Goal: Task Accomplishment & Management: Use online tool/utility

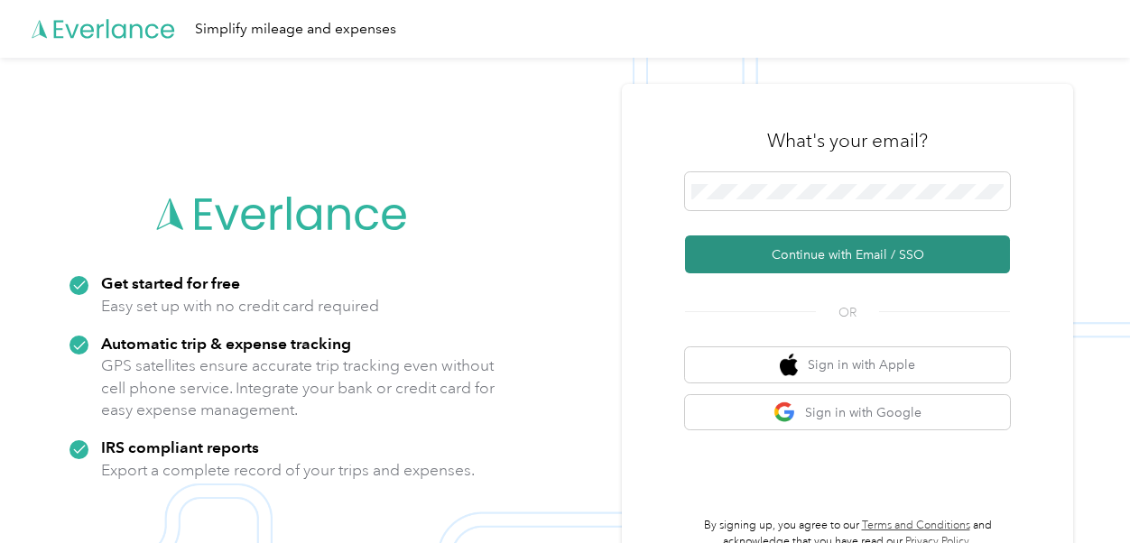
click at [850, 260] on button "Continue with Email / SSO" at bounding box center [847, 255] width 325 height 38
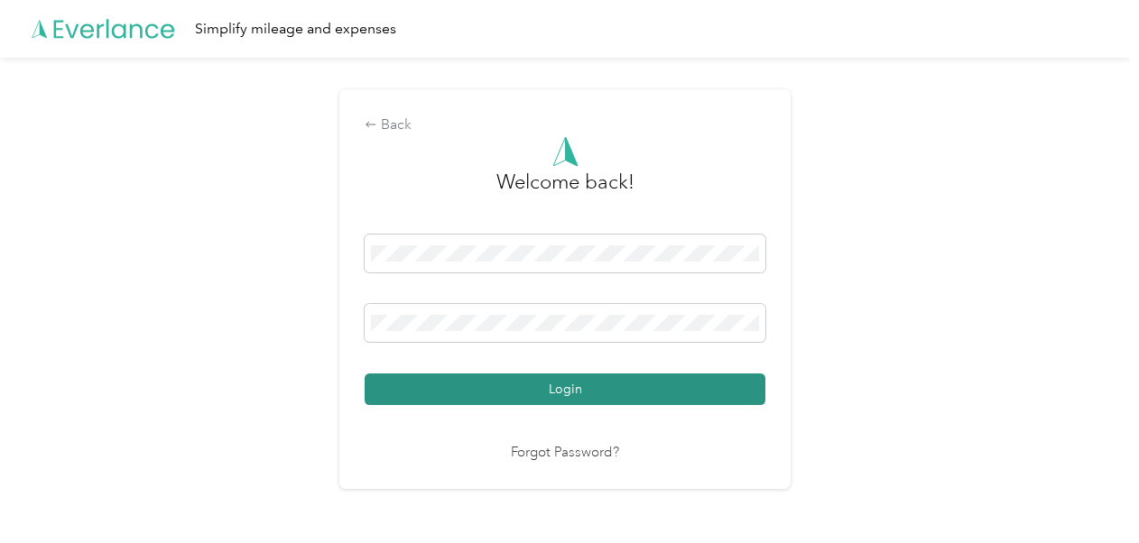
click at [645, 390] on button "Login" at bounding box center [565, 390] width 401 height 32
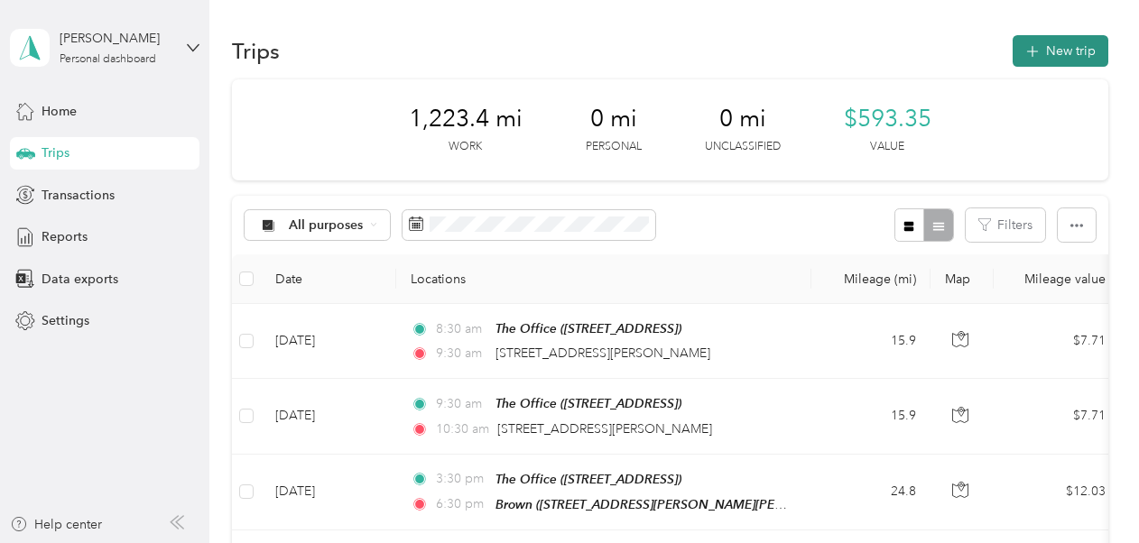
click at [1040, 50] on button "New trip" at bounding box center [1061, 51] width 96 height 32
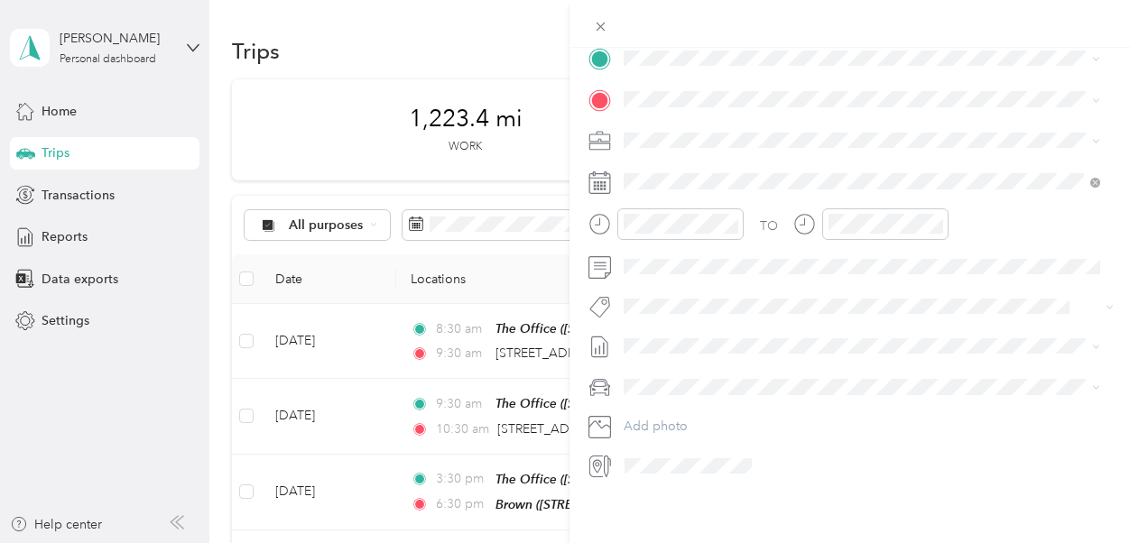
scroll to position [404, 0]
click at [627, 460] on span at bounding box center [688, 464] width 140 height 29
click at [603, 452] on icon at bounding box center [600, 463] width 23 height 23
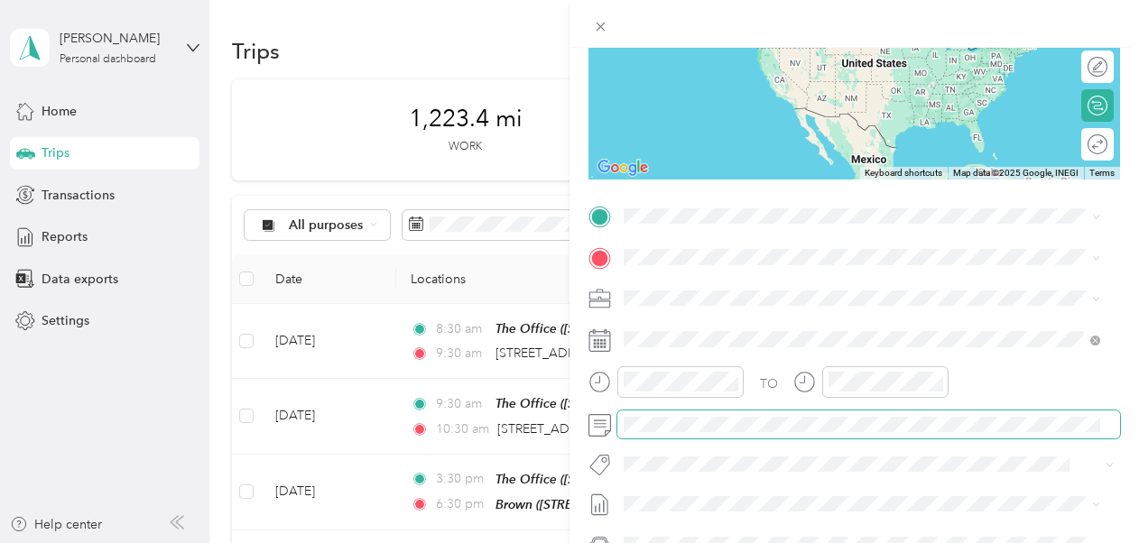
scroll to position [221, 0]
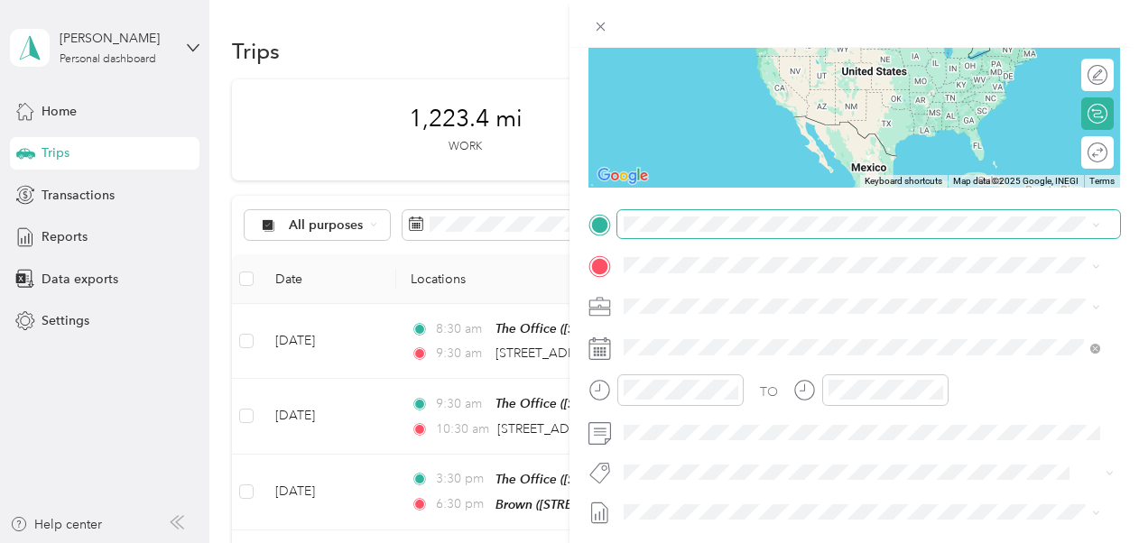
click at [891, 232] on span at bounding box center [869, 224] width 503 height 29
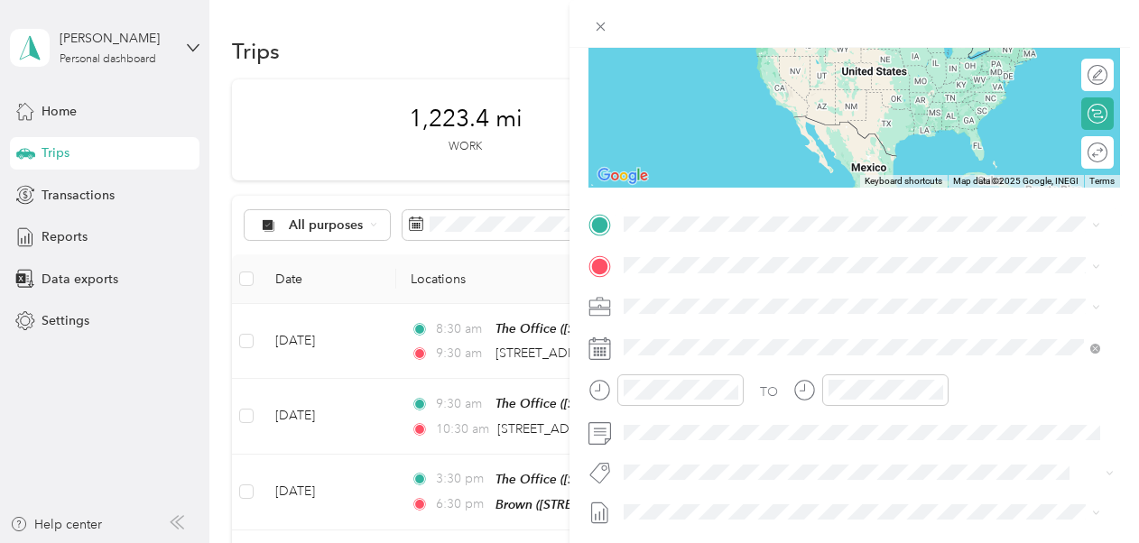
click at [708, 315] on span "[STREET_ADDRESS]" at bounding box center [715, 307] width 115 height 15
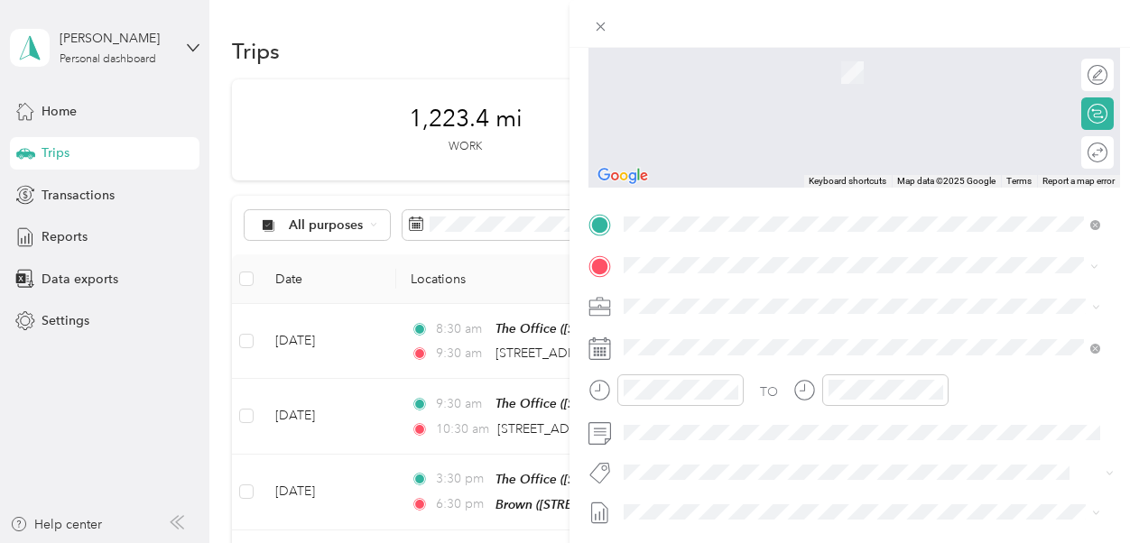
click at [684, 324] on span "[PERSON_NAME][GEOGRAPHIC_DATA][US_STATE], [GEOGRAPHIC_DATA]" at bounding box center [874, 329] width 433 height 16
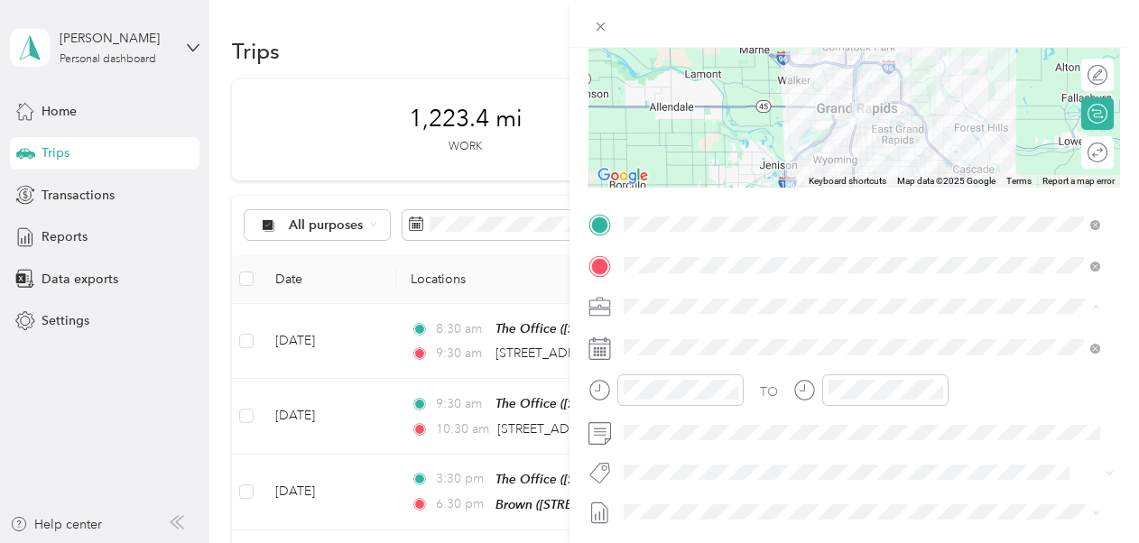
click at [690, 360] on div "390-06 Licensing - GR" at bounding box center [862, 369] width 464 height 19
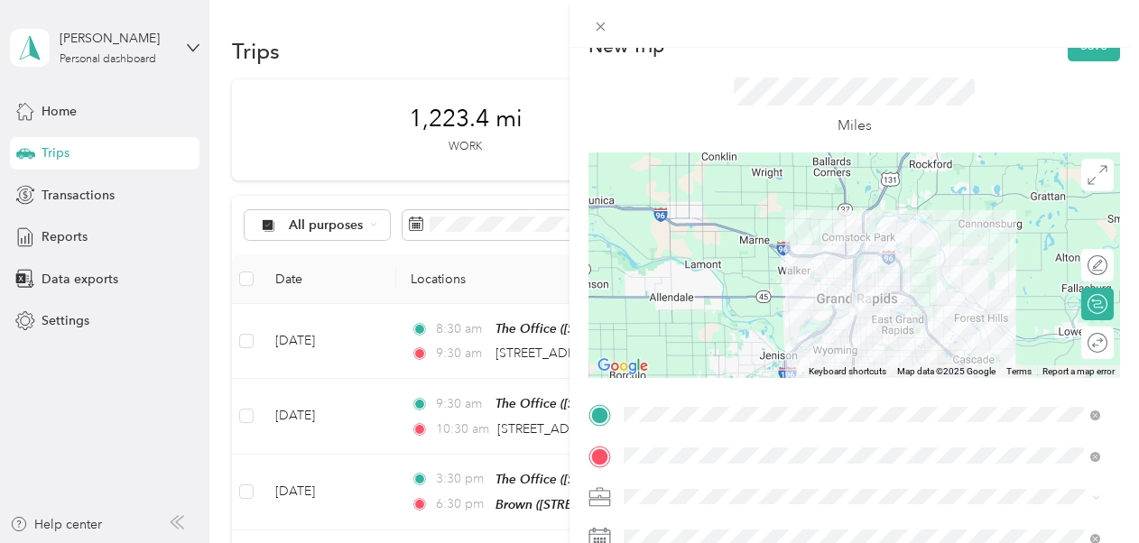
scroll to position [26, 0]
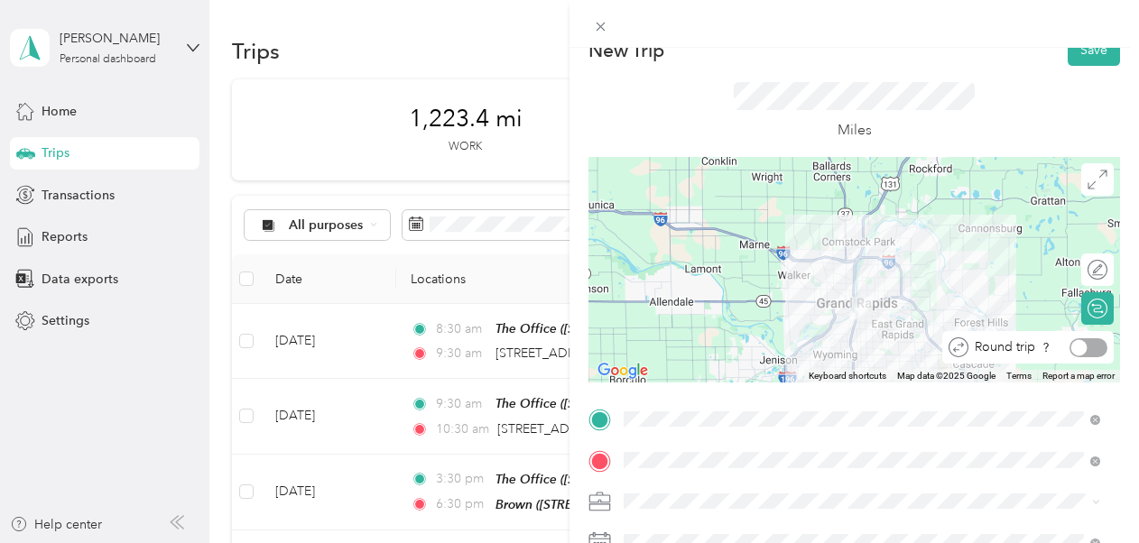
click at [1082, 345] on div at bounding box center [1089, 348] width 38 height 19
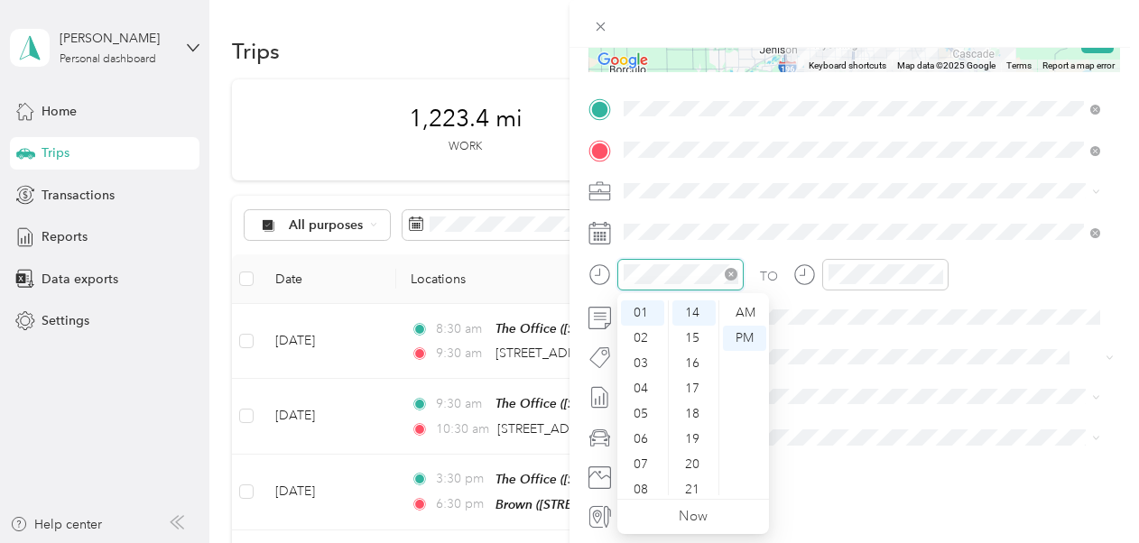
scroll to position [108, 0]
click at [753, 314] on div "AM" at bounding box center [744, 313] width 43 height 25
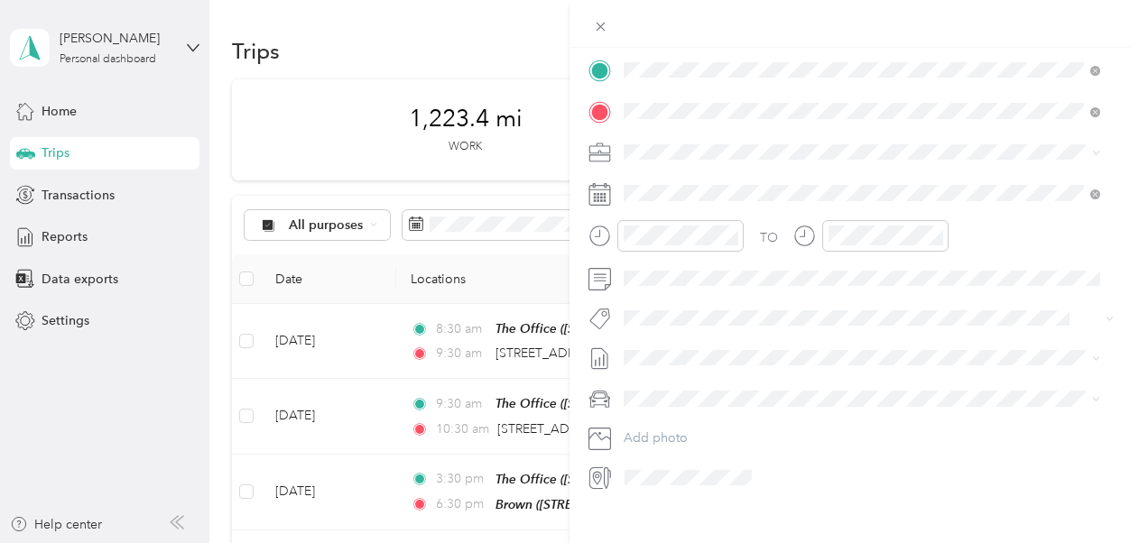
scroll to position [404, 0]
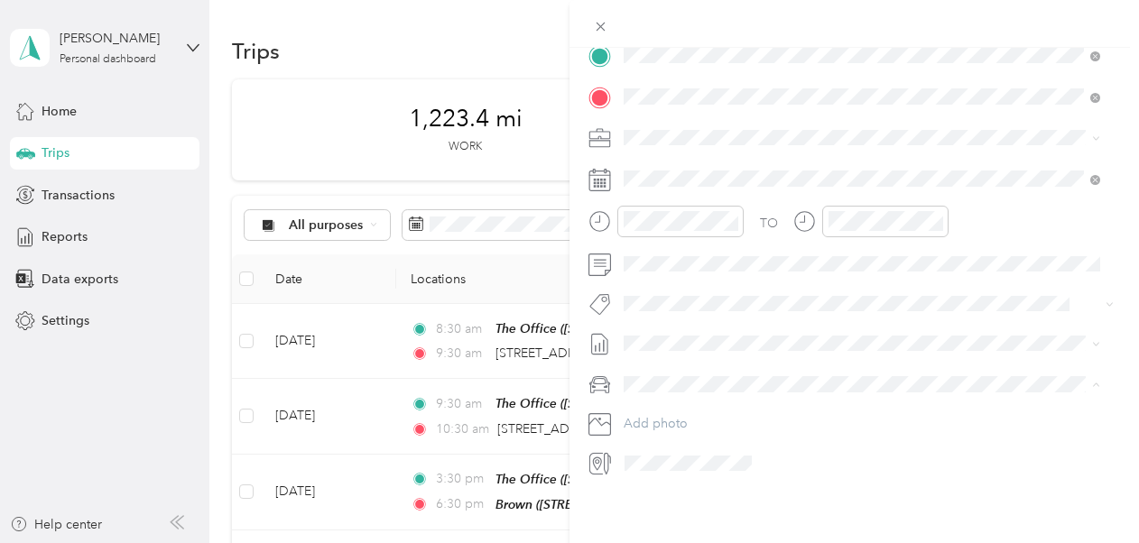
click at [677, 398] on div "[PERSON_NAME]" at bounding box center [862, 402] width 464 height 19
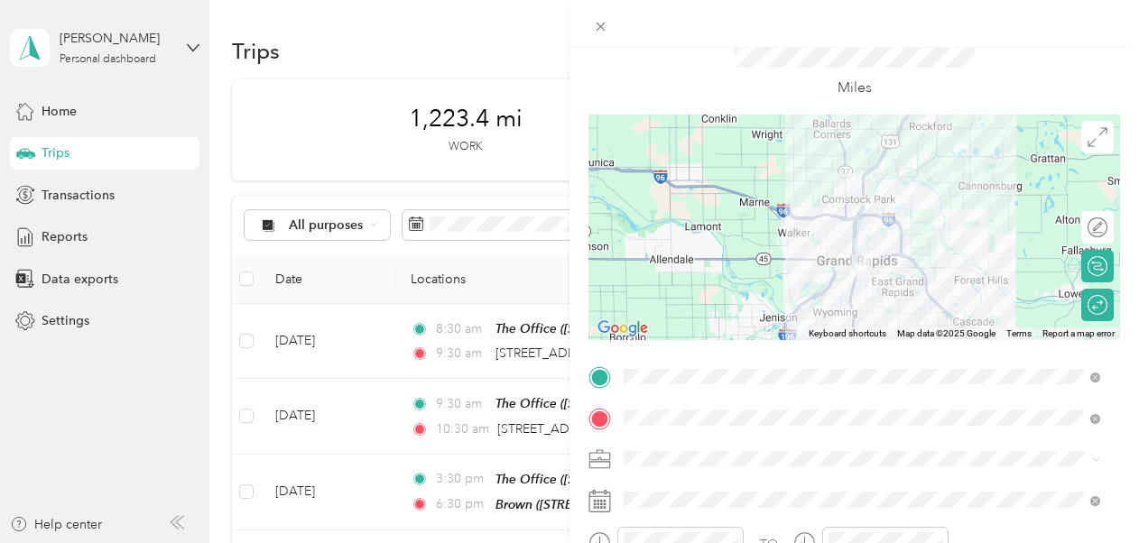
scroll to position [0, 0]
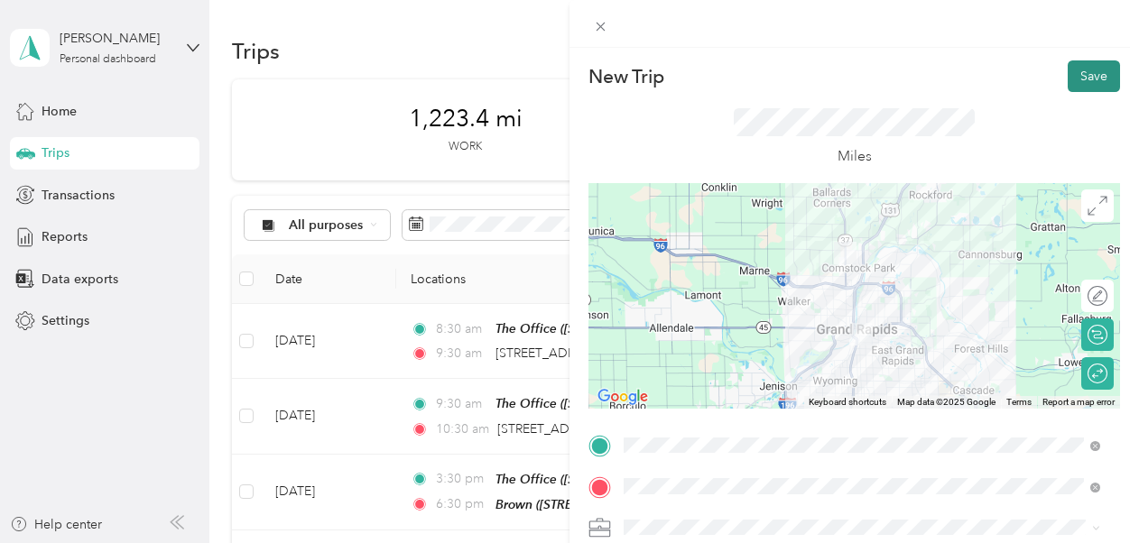
click at [1083, 76] on button "Save" at bounding box center [1094, 76] width 52 height 32
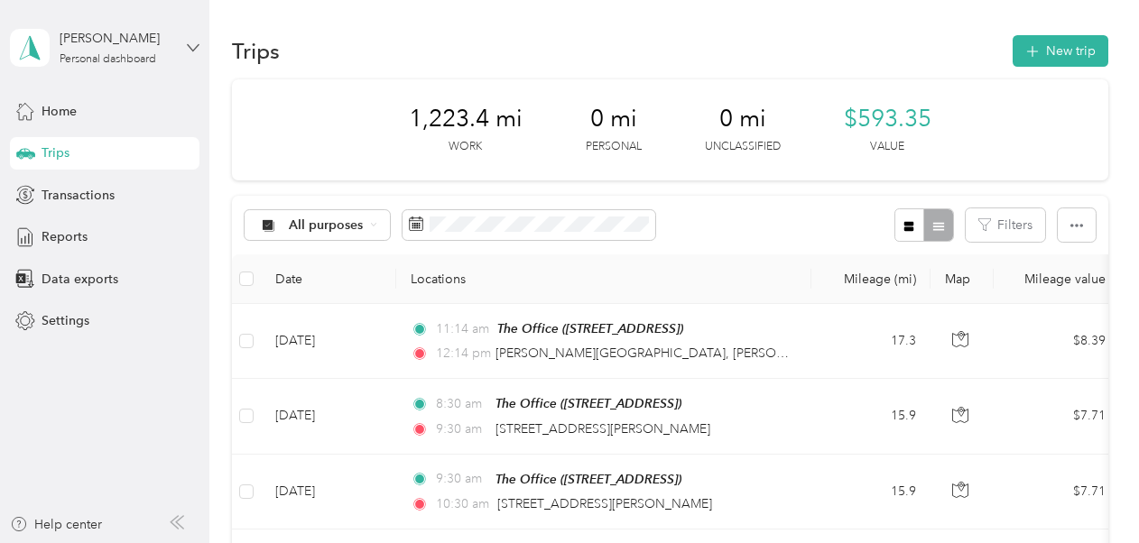
click at [190, 43] on icon at bounding box center [193, 48] width 13 height 13
click at [114, 153] on div "You’re signed in as [EMAIL_ADDRESS][DOMAIN_NAME] Log out" at bounding box center [200, 117] width 380 height 102
click at [195, 42] on icon at bounding box center [193, 48] width 13 height 13
click at [126, 141] on div "Log out" at bounding box center [200, 149] width 355 height 32
